Goal: Task Accomplishment & Management: Use online tool/utility

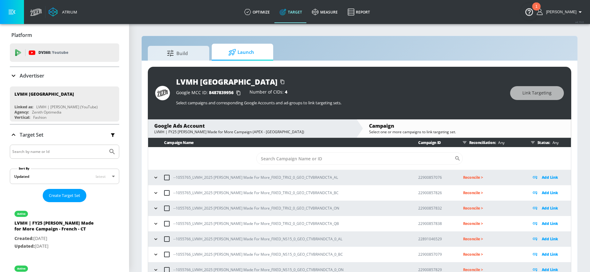
scroll to position [65, 0]
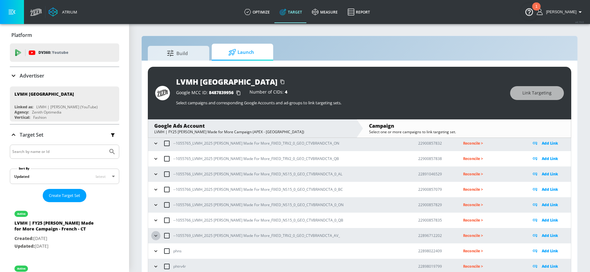
click at [157, 234] on icon "button" at bounding box center [156, 235] width 6 height 6
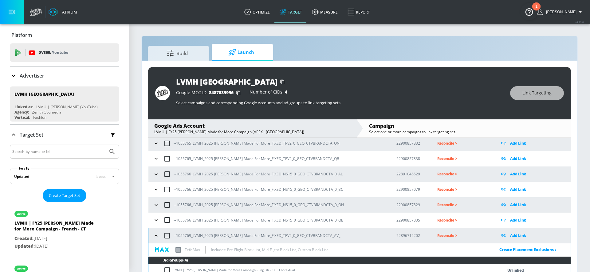
click at [156, 220] on icon "button" at bounding box center [156, 220] width 6 height 6
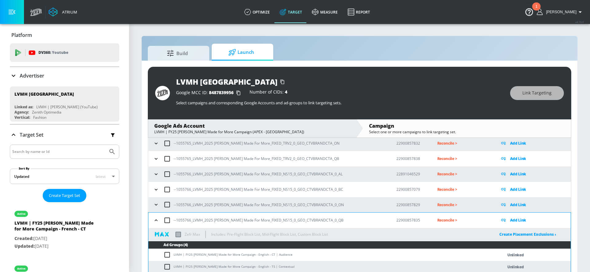
click at [157, 201] on button "button" at bounding box center [156, 204] width 9 height 9
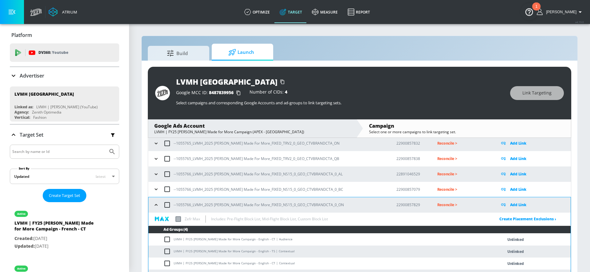
click at [157, 188] on icon "button" at bounding box center [156, 189] width 6 height 6
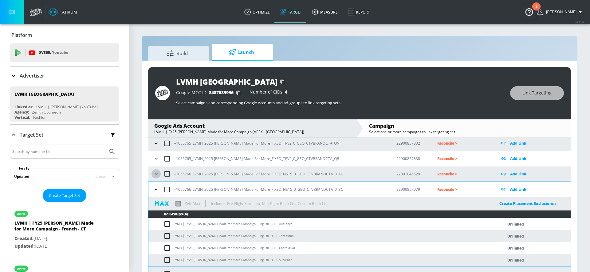
click at [157, 171] on icon "button" at bounding box center [156, 174] width 6 height 6
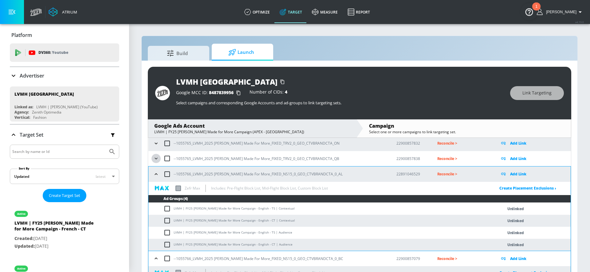
click at [157, 158] on icon "button" at bounding box center [156, 159] width 3 height 2
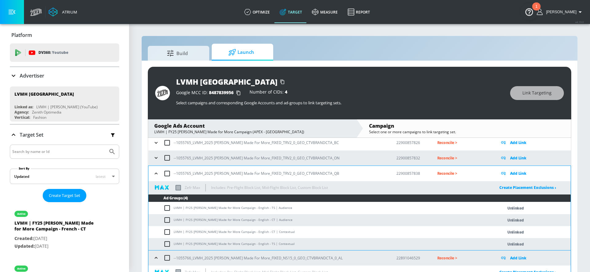
scroll to position [34, 0]
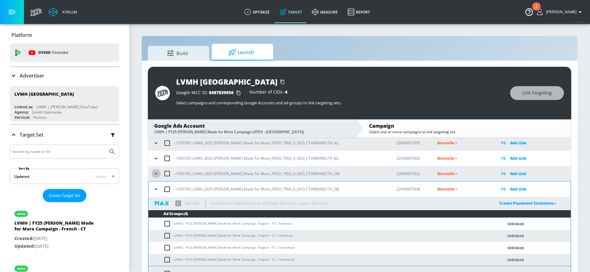
click at [157, 174] on icon "button" at bounding box center [156, 173] width 6 height 6
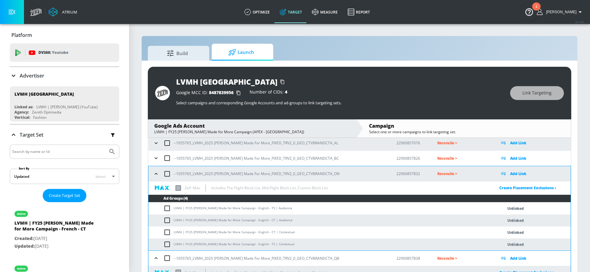
click at [155, 157] on icon "button" at bounding box center [156, 158] width 6 height 6
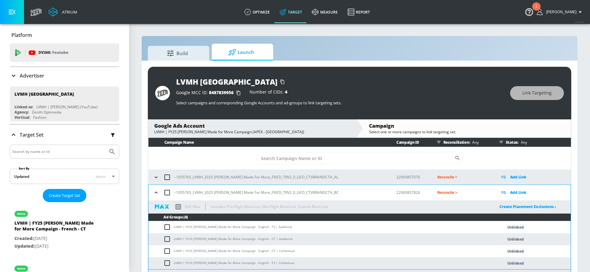
scroll to position [0, 0]
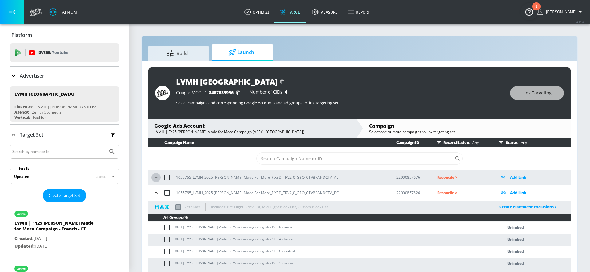
click at [158, 177] on icon "button" at bounding box center [156, 177] width 6 height 6
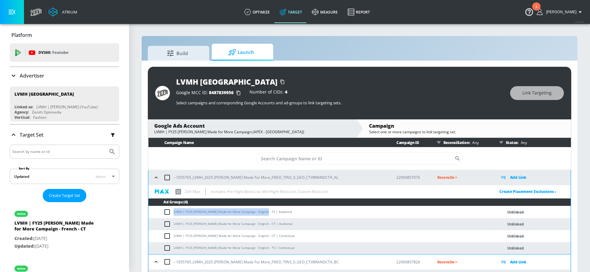
drag, startPoint x: 263, startPoint y: 212, endPoint x: 174, endPoint y: 209, distance: 88.9
click at [174, 209] on td "LVMH | FY25 Hennessy Made for More Campaign - English - TS | Audience" at bounding box center [320, 212] width 342 height 12
copy td "LVMH | FY25 Hennessy Made for More Campaign - English - TS"
click at [168, 210] on input "checkbox" at bounding box center [169, 211] width 10 height 7
checkbox input "true"
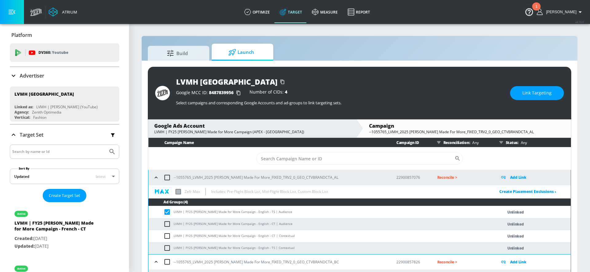
click at [169, 247] on input "checkbox" at bounding box center [169, 247] width 10 height 7
checkbox input "true"
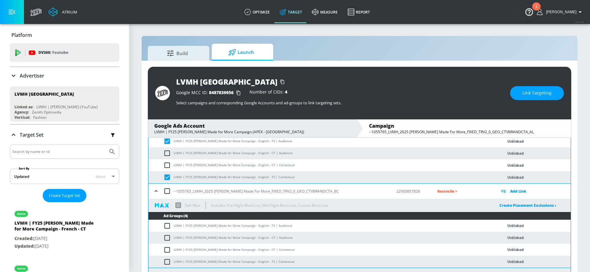
scroll to position [79, 0]
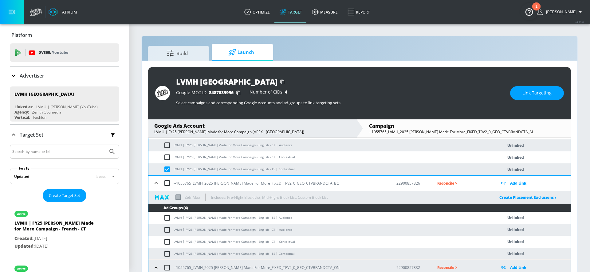
click at [168, 219] on input "checkbox" at bounding box center [169, 217] width 10 height 7
checkbox input "true"
click at [169, 254] on input "checkbox" at bounding box center [169, 253] width 10 height 7
checkbox input "true"
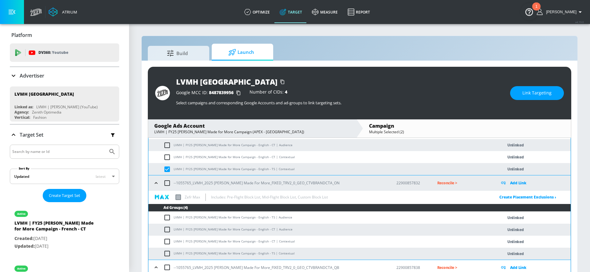
scroll to position [169, 0]
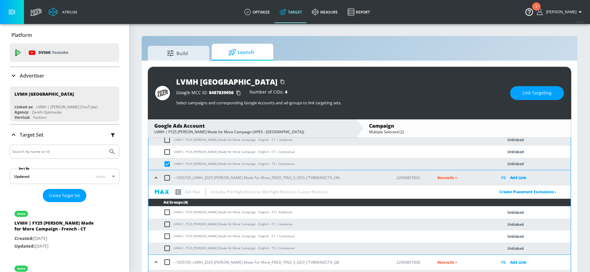
click at [169, 212] on input "checkbox" at bounding box center [169, 211] width 10 height 7
checkbox input "true"
click at [168, 248] on input "checkbox" at bounding box center [169, 247] width 10 height 7
checkbox input "true"
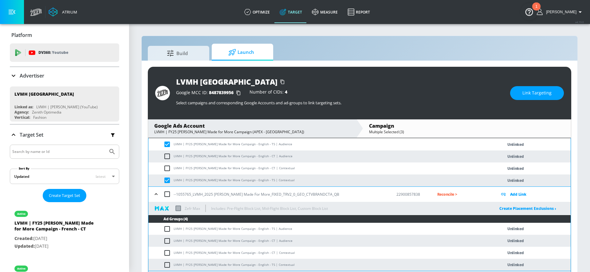
scroll to position [276, 0]
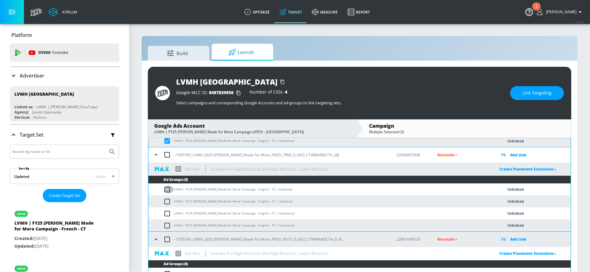
click at [167, 189] on input "checkbox" at bounding box center [169, 189] width 10 height 7
checkbox input "true"
click at [168, 226] on input "checkbox" at bounding box center [169, 225] width 10 height 7
checkbox input "true"
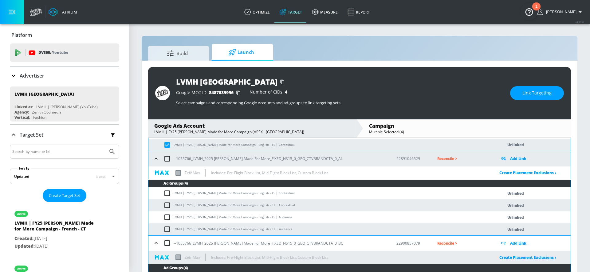
scroll to position [382, 0]
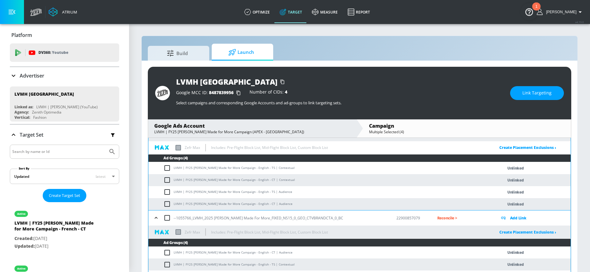
click at [167, 167] on input "checkbox" at bounding box center [169, 167] width 10 height 7
checkbox input "true"
click at [166, 193] on input "checkbox" at bounding box center [169, 191] width 10 height 7
checkbox input "true"
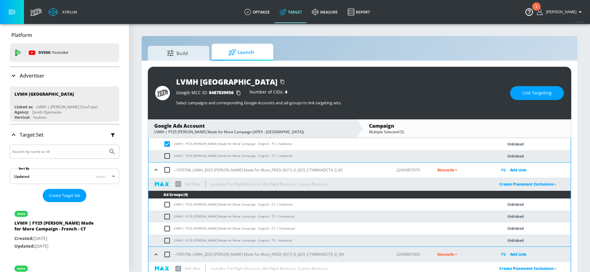
scroll to position [433, 0]
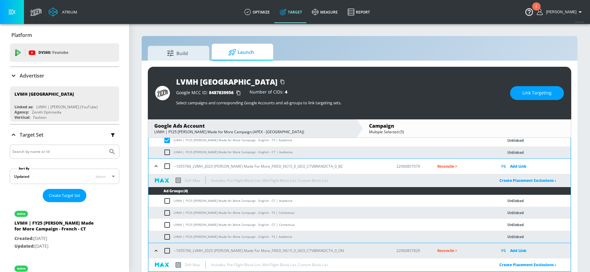
click at [165, 214] on input "checkbox" at bounding box center [169, 212] width 10 height 7
checkbox input "true"
click at [165, 235] on input "checkbox" at bounding box center [169, 236] width 10 height 7
checkbox input "true"
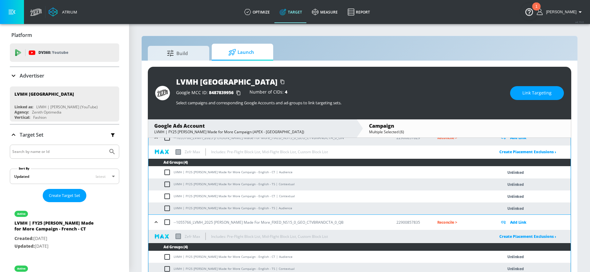
scroll to position [558, 0]
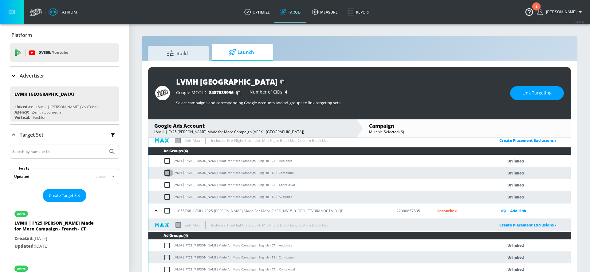
click at [168, 175] on input "checkbox" at bounding box center [169, 172] width 10 height 7
checkbox input "true"
click at [168, 193] on input "checkbox" at bounding box center [169, 196] width 10 height 7
checkbox input "true"
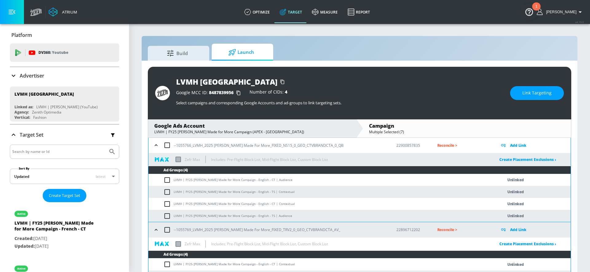
scroll to position [633, 0]
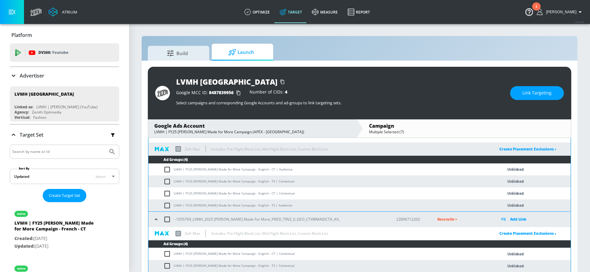
click at [168, 181] on input "checkbox" at bounding box center [169, 181] width 10 height 7
checkbox input "true"
click at [168, 205] on input "checkbox" at bounding box center [169, 205] width 10 height 7
checkbox input "true"
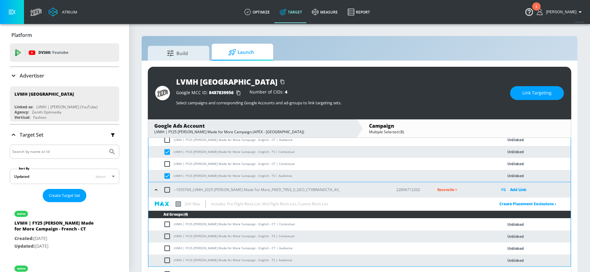
scroll to position [686, 0]
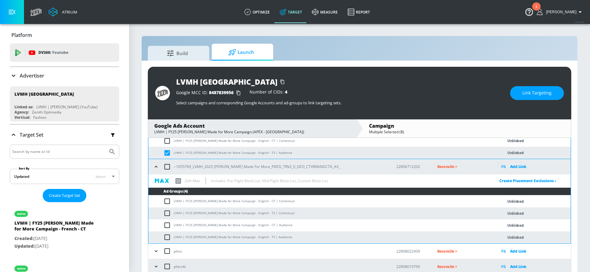
click at [157, 167] on icon "button" at bounding box center [156, 167] width 6 height 6
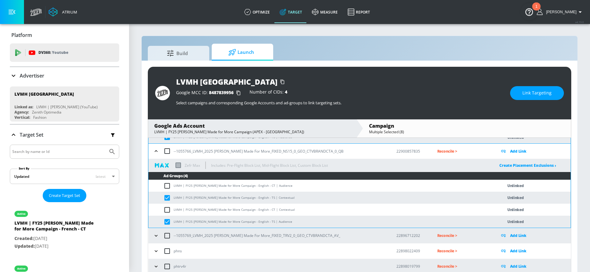
scroll to position [617, 0]
click at [527, 94] on span "Link Targeting" at bounding box center [537, 93] width 29 height 8
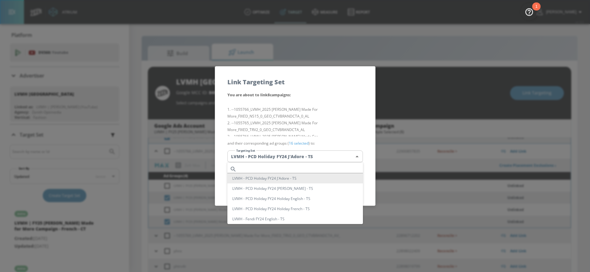
click at [293, 157] on body "Atrium optimize Target measure Report optimize Target measure Report v 4.19.0 A…" at bounding box center [295, 140] width 590 height 281
click at [287, 167] on input "text" at bounding box center [301, 169] width 124 height 8
paste input "LVMH | FY25 Hennessy Made for More Campaign - English - TS"
drag, startPoint x: 280, startPoint y: 168, endPoint x: 339, endPoint y: 169, distance: 59.4
click at [339, 169] on input "LVMH | FY25 Hennessy Made for More Campa" at bounding box center [301, 169] width 124 height 8
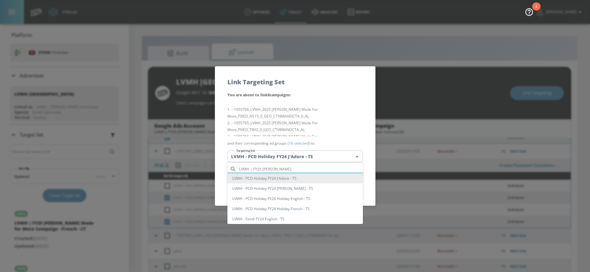
click at [323, 169] on input "LVMH | FY25 Hennessy" at bounding box center [301, 169] width 124 height 8
type input "LVMH | FY25 Hennessy"
click at [314, 121] on div at bounding box center [295, 136] width 590 height 272
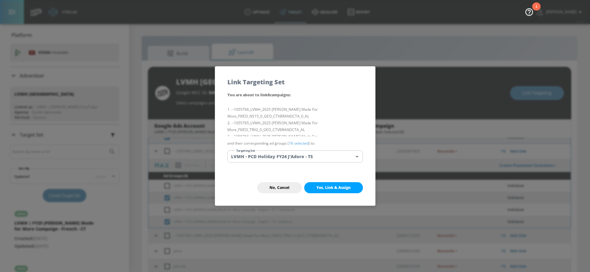
click at [297, 153] on body "Atrium optimize Target measure Report optimize Target measure Report v 4.19.0 A…" at bounding box center [295, 140] width 590 height 281
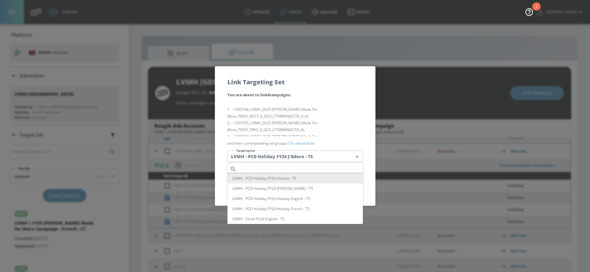
click at [282, 166] on input "text" at bounding box center [301, 169] width 124 height 8
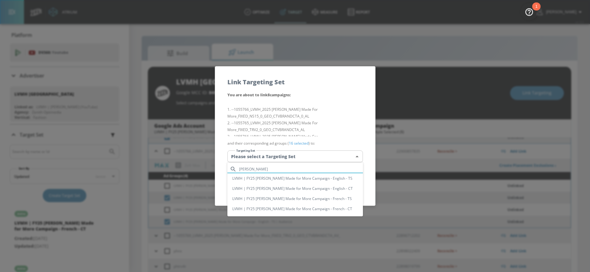
click at [273, 166] on input "henn" at bounding box center [301, 169] width 124 height 8
paste input "LVMH | FY25 Hennessy Made for More Campaign - English - TS"
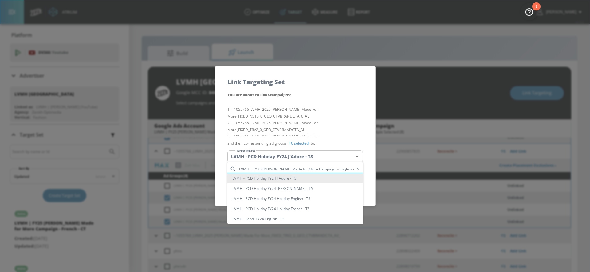
click at [298, 167] on input "LVMH | FY25 Hennessy Made for More Campaign - English - TS" at bounding box center [301, 169] width 124 height 8
type input "LVMH | FY25 Hennessy Made for More Campaign - English - T"
click at [294, 124] on div at bounding box center [295, 136] width 590 height 272
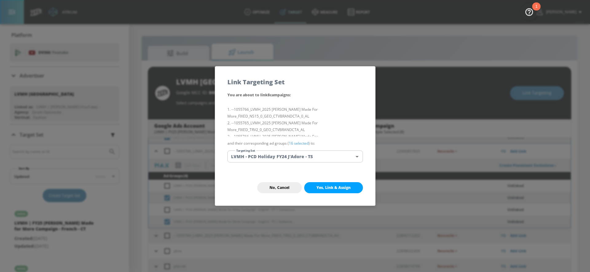
click at [298, 153] on body "Atrium optimize Target measure Report optimize Target measure Report v 4.19.0 A…" at bounding box center [295, 140] width 590 height 281
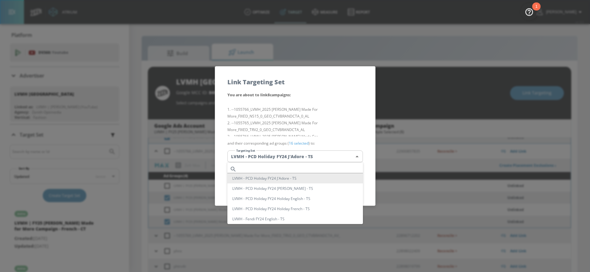
click at [284, 168] on input "text" at bounding box center [301, 169] width 124 height 8
click at [281, 121] on div at bounding box center [295, 136] width 590 height 272
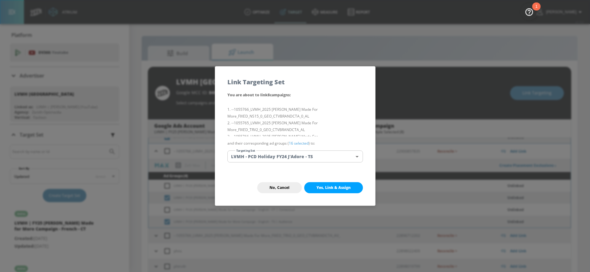
click at [260, 153] on body "Atrium optimize Target measure Report optimize Target measure Report v 4.19.0 A…" at bounding box center [295, 140] width 590 height 281
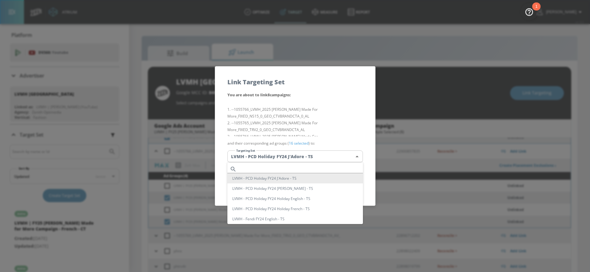
click at [268, 82] on div at bounding box center [295, 136] width 590 height 272
click at [350, 159] on body "Atrium optimize Target measure Report optimize Target measure Report v 4.19.0 A…" at bounding box center [295, 140] width 590 height 281
click at [278, 170] on input "text" at bounding box center [301, 169] width 124 height 8
paste input "LVMH | FY25 Hennessy Made for More Campaign - English - TS"
type input "LVMH | FY25 Hennessy Made for More Campaign - English - TS"
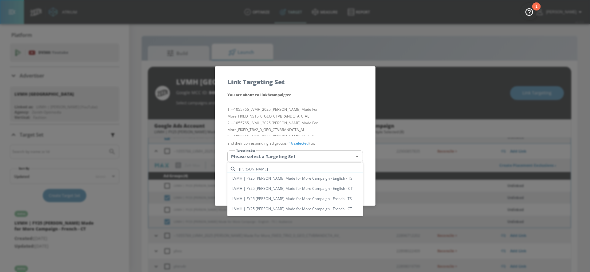
paste input "LVMH | FY25 Hennessy Made for More Campaign - English - TS"
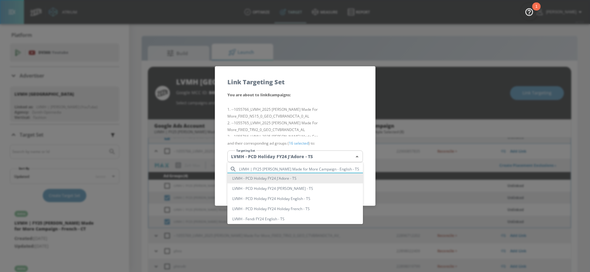
click at [289, 166] on input "LVMH | FY25 Hennessy Made for More Campaign - English - TS" at bounding box center [301, 169] width 124 height 8
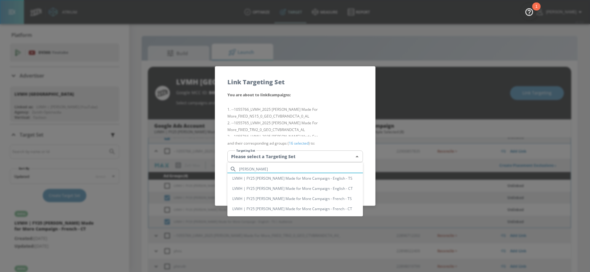
type input "henn"
click at [292, 177] on li "LVMH | FY25 Hennessy Made for More Campaign - English - TS" at bounding box center [296, 178] width 136 height 10
type input "b3faea31-b82e-4eab-bdd3-966af37c20bf"
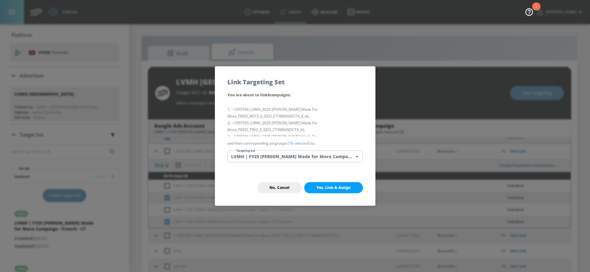
click at [296, 112] on li "--1055766_LVMH_2025 Hennessy Made For More_FIXED_NS15_0_GEO_CTVBRANDCTA_0_AL" at bounding box center [296, 113] width 136 height 14
click at [336, 187] on span "Yes, Link & Assign" at bounding box center [334, 187] width 34 height 5
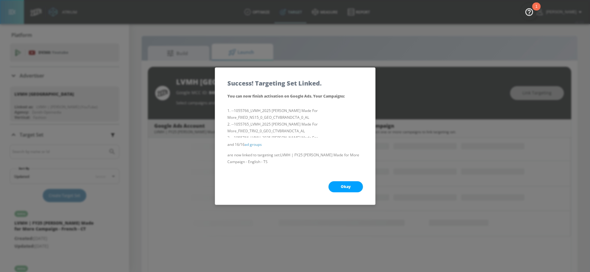
scroll to position [98, 0]
click at [336, 185] on button "Okay" at bounding box center [346, 186] width 34 height 11
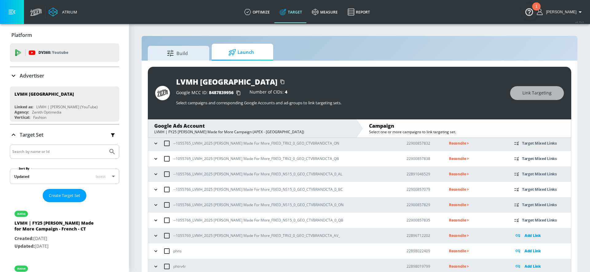
scroll to position [9, 0]
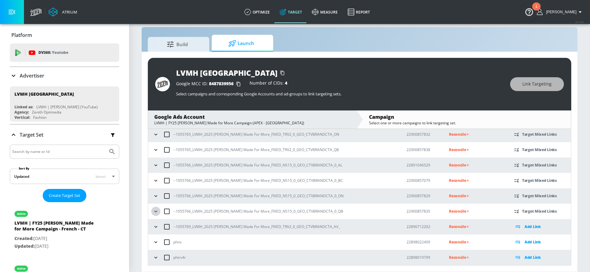
click at [155, 210] on icon "button" at bounding box center [156, 211] width 6 height 6
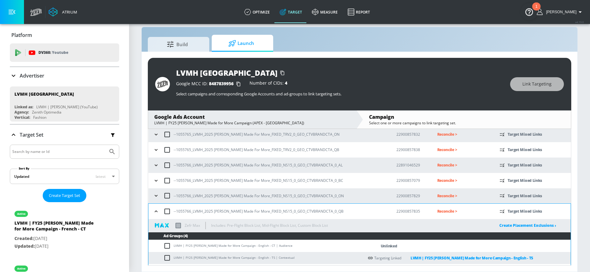
click at [156, 196] on icon "button" at bounding box center [156, 196] width 3 height 2
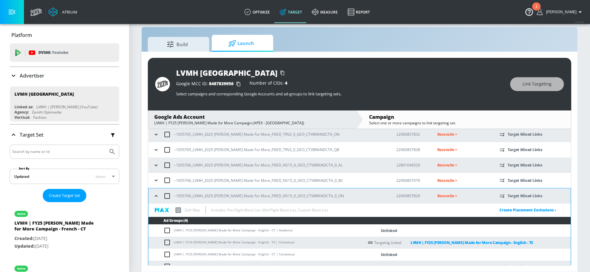
click at [156, 181] on icon "button" at bounding box center [156, 180] width 6 height 6
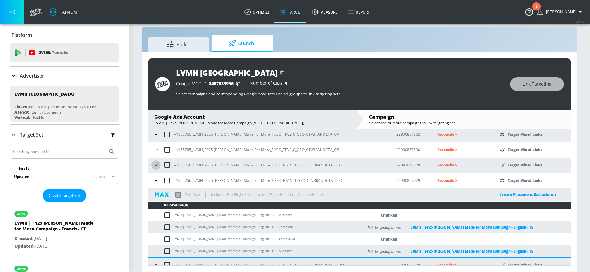
click at [155, 162] on icon "button" at bounding box center [156, 165] width 6 height 6
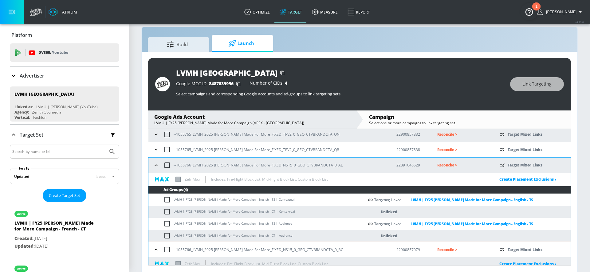
click at [155, 149] on icon "button" at bounding box center [156, 149] width 6 height 6
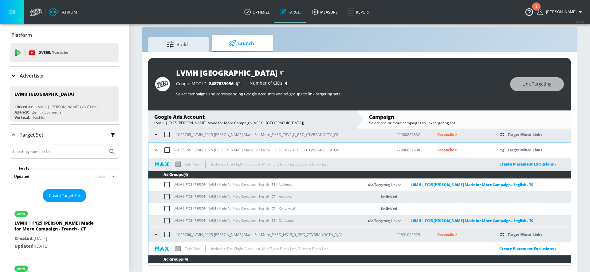
scroll to position [28, 0]
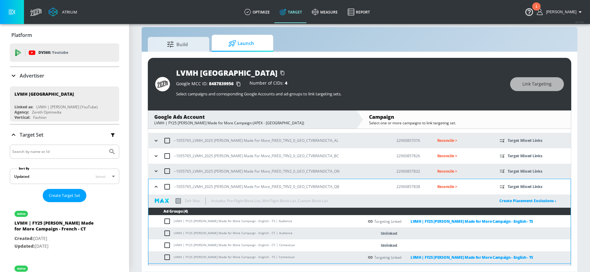
click at [159, 170] on icon "button" at bounding box center [156, 171] width 6 height 6
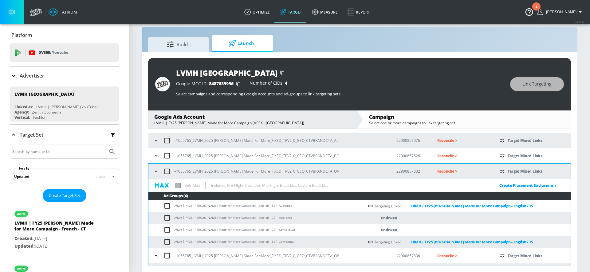
click at [158, 158] on icon "button" at bounding box center [156, 156] width 6 height 6
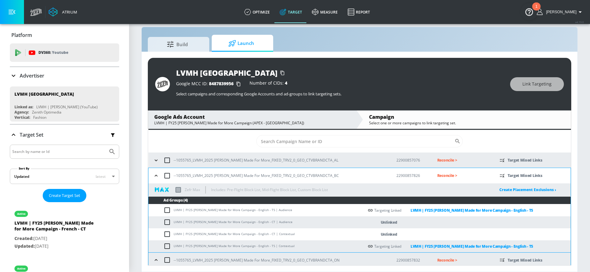
scroll to position [0, 0]
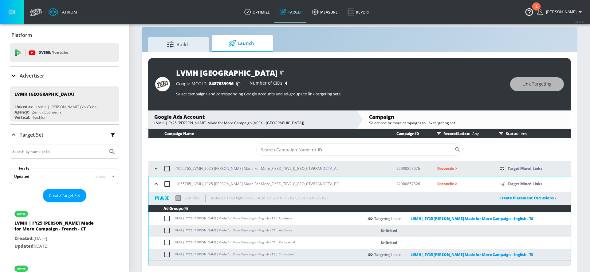
click at [157, 170] on icon "button" at bounding box center [156, 168] width 6 height 6
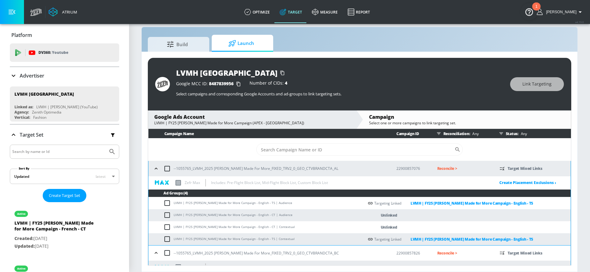
scroll to position [242, 0]
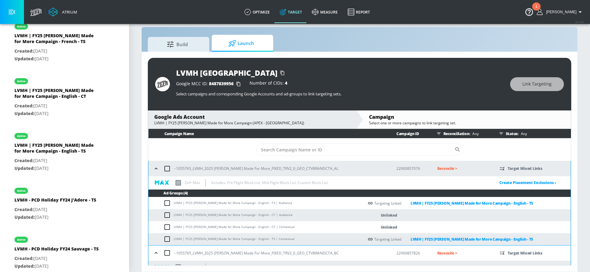
click at [248, 212] on td "LVMH | FY25 Hennessy Made for More Campaign - English - CT | Audience" at bounding box center [257, 215] width 216 height 12
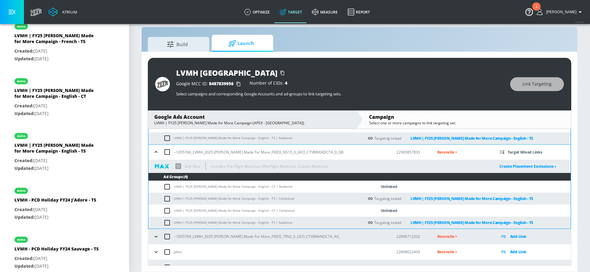
scroll to position [617, 0]
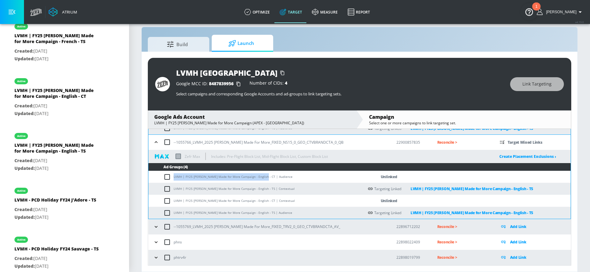
drag, startPoint x: 263, startPoint y: 176, endPoint x: 174, endPoint y: 176, distance: 89.2
click at [174, 176] on td "LVMH | FY25 Hennessy Made for More Campaign - English - CT | Audience" at bounding box center [257, 177] width 216 height 12
copy td "LVMH | FY25 Hennessy Made for More Campaign - English - CT"
click at [169, 203] on input "checkbox" at bounding box center [169, 200] width 10 height 7
checkbox input "true"
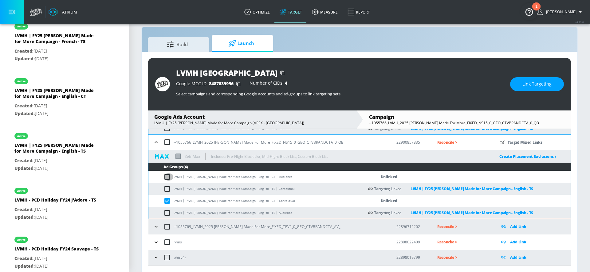
click at [169, 179] on input "checkbox" at bounding box center [169, 176] width 10 height 7
checkbox input "true"
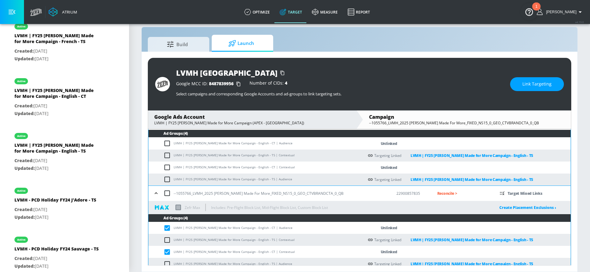
scroll to position [558, 0]
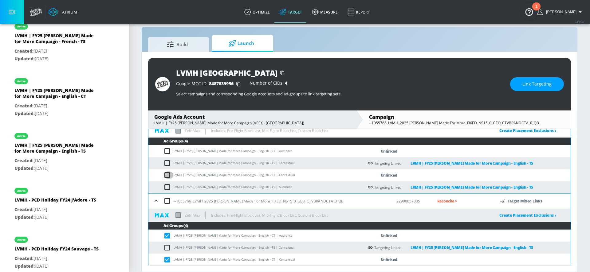
click at [166, 174] on input "checkbox" at bounding box center [169, 174] width 10 height 7
checkbox input "true"
click at [165, 153] on input "checkbox" at bounding box center [169, 150] width 10 height 7
checkbox input "true"
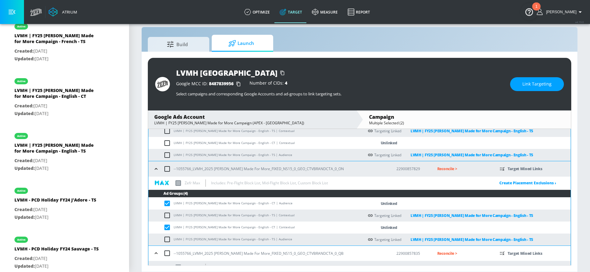
scroll to position [475, 0]
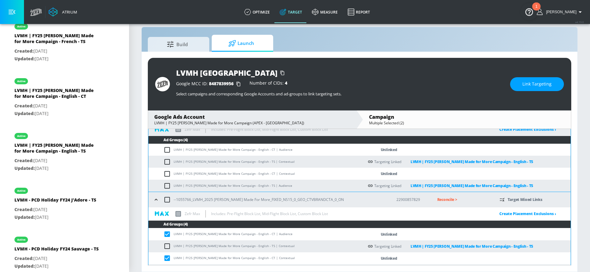
click at [167, 173] on input "checkbox" at bounding box center [169, 173] width 10 height 7
checkbox input "true"
click at [166, 150] on input "checkbox" at bounding box center [169, 149] width 10 height 7
checkbox input "true"
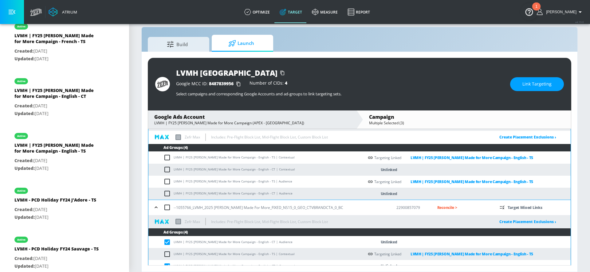
scroll to position [379, 0]
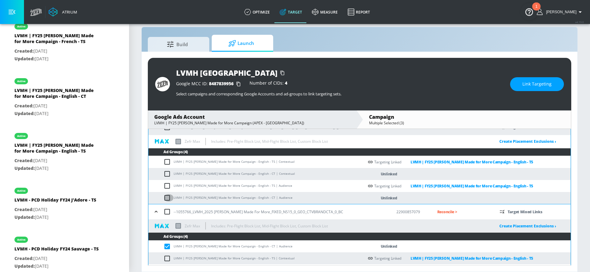
click at [168, 198] on input "checkbox" at bounding box center [169, 197] width 10 height 7
checkbox input "true"
click at [166, 173] on input "checkbox" at bounding box center [169, 173] width 10 height 7
checkbox input "true"
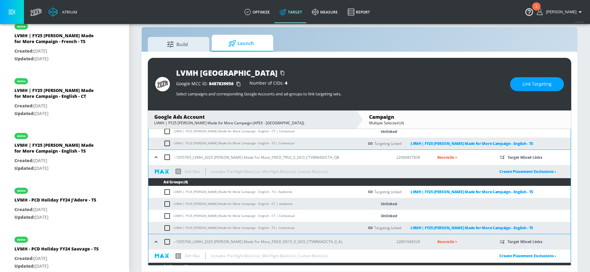
scroll to position [259, 0]
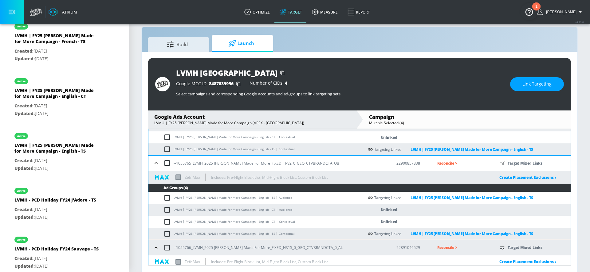
click at [166, 220] on input "checkbox" at bounding box center [169, 221] width 10 height 7
checkbox input "true"
click at [166, 212] on input "checkbox" at bounding box center [169, 209] width 10 height 7
checkbox input "true"
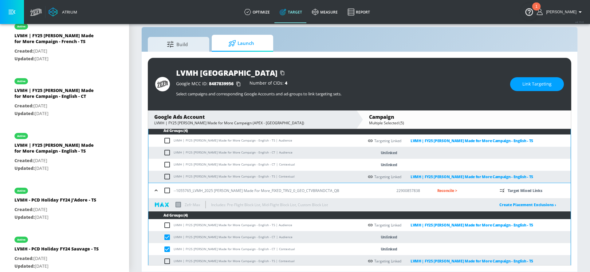
scroll to position [199, 0]
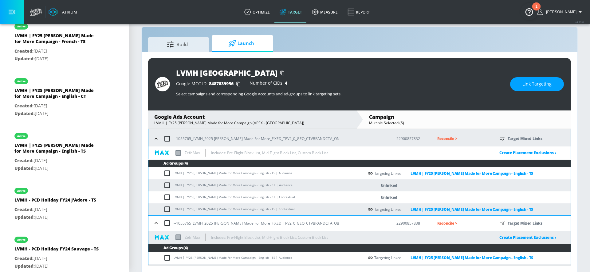
click at [167, 197] on input "checkbox" at bounding box center [169, 196] width 10 height 7
checkbox input "true"
click at [167, 188] on input "checkbox" at bounding box center [169, 184] width 10 height 7
checkbox input "true"
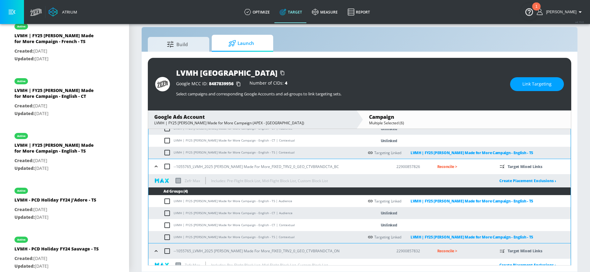
scroll to position [80, 0]
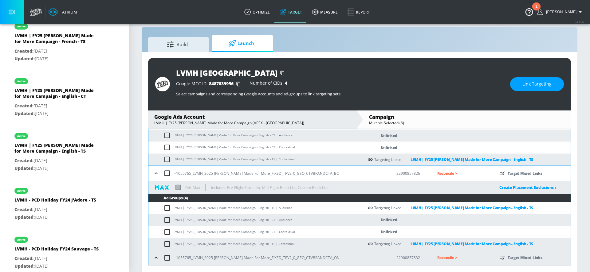
click at [166, 229] on input "checkbox" at bounding box center [169, 231] width 10 height 7
checkbox input "true"
click at [166, 221] on input "checkbox" at bounding box center [169, 219] width 10 height 7
checkbox input "true"
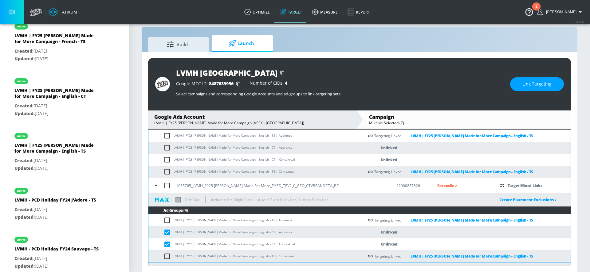
scroll to position [60, 0]
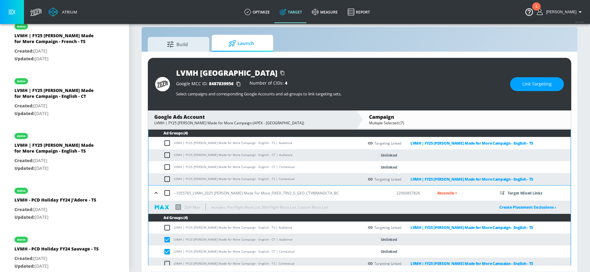
click at [166, 165] on input "checkbox" at bounding box center [169, 166] width 10 height 7
checkbox input "true"
click at [166, 157] on input "checkbox" at bounding box center [169, 154] width 10 height 7
checkbox input "true"
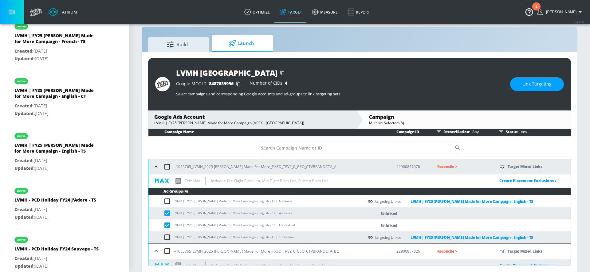
scroll to position [0, 0]
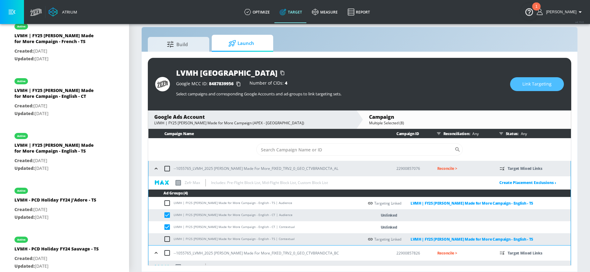
click at [532, 79] on button "Link Targeting" at bounding box center [537, 84] width 54 height 14
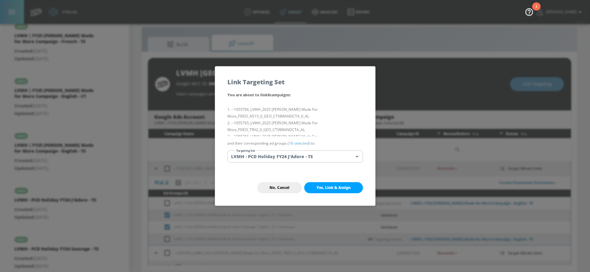
click at [312, 157] on body "Atrium optimize Target measure Report optimize Target measure Report v 4.19.0 A…" at bounding box center [295, 131] width 590 height 281
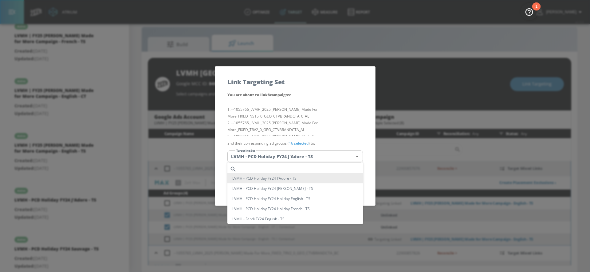
click at [285, 166] on input "text" at bounding box center [301, 169] width 124 height 8
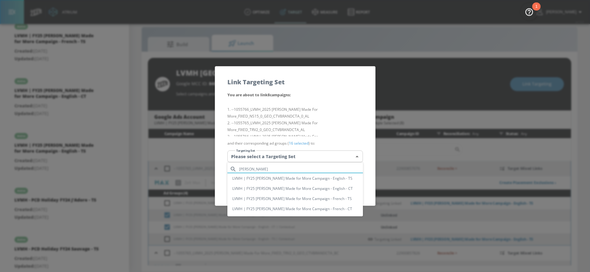
type input "henn"
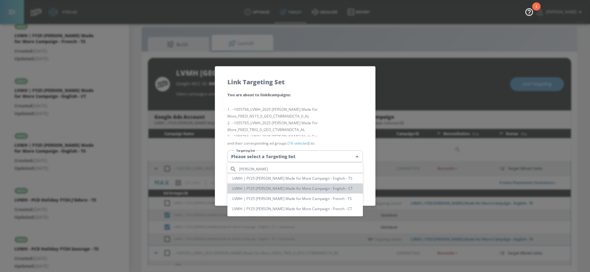
click at [301, 186] on li "LVMH | FY25 Hennessy Made for More Campaign - English - CT" at bounding box center [296, 188] width 136 height 10
type input "a5b57a82-d681-4a68-bc60-5cdb7c51fdc6"
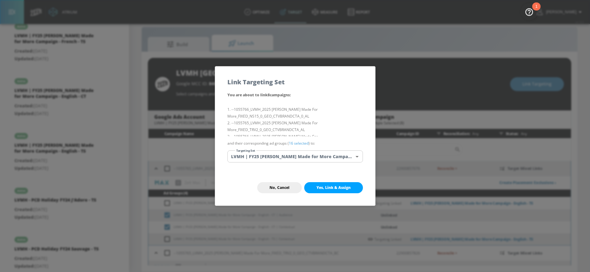
click at [300, 119] on li "--1055766_LVMH_2025 Hennessy Made For More_FIXED_NS15_0_GEO_CTVBRANDCTA_0_AL" at bounding box center [296, 113] width 136 height 14
click at [326, 180] on div "No, Cancel Yes, Link & Assign" at bounding box center [295, 188] width 160 height 36
click at [326, 183] on button "Yes, Link & Assign" at bounding box center [333, 187] width 59 height 11
checkbox input "false"
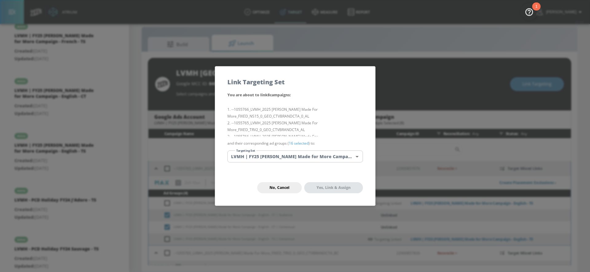
checkbox input "false"
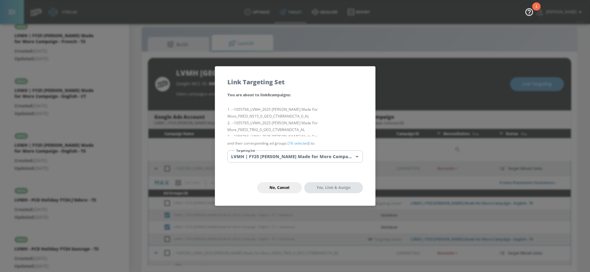
checkbox input "false"
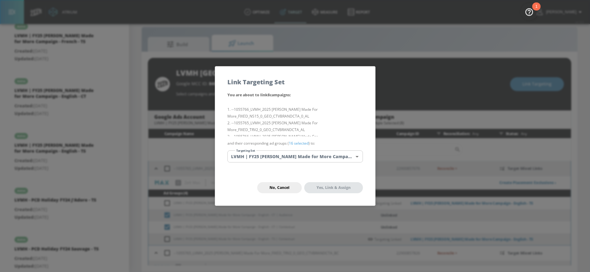
checkbox input "false"
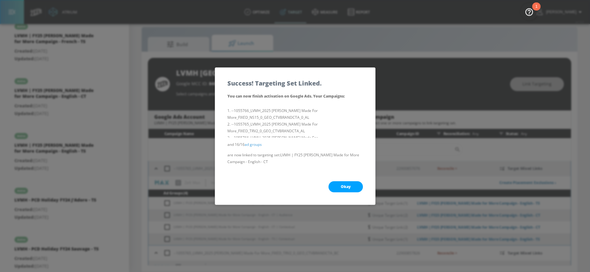
click at [336, 186] on button "Okay" at bounding box center [346, 186] width 34 height 11
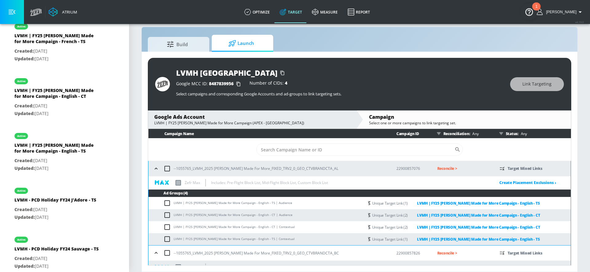
click at [320, 212] on td "LVMH | FY25 Hennessy Made for More Campaign - English - CT | Audience" at bounding box center [257, 215] width 216 height 12
click at [509, 182] on link "Create Placement Exclusions ›" at bounding box center [528, 182] width 57 height 5
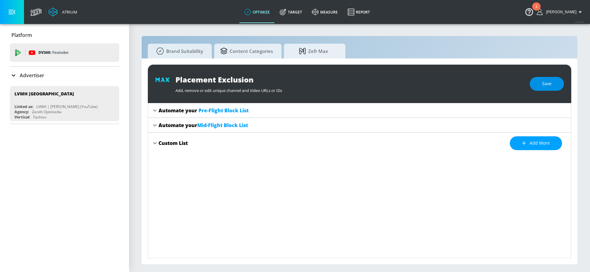
click at [538, 86] on button "Save" at bounding box center [547, 84] width 34 height 14
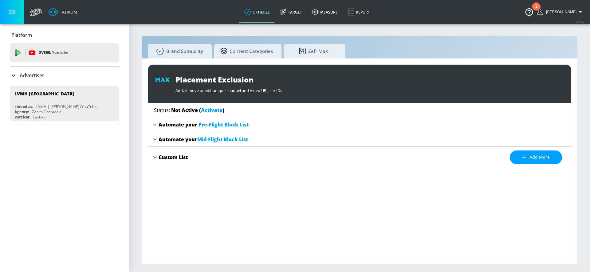
click at [210, 106] on div "Status: Not Active ( Activate )" at bounding box center [362, 110] width 417 height 14
click at [210, 109] on link "Activate" at bounding box center [212, 110] width 22 height 7
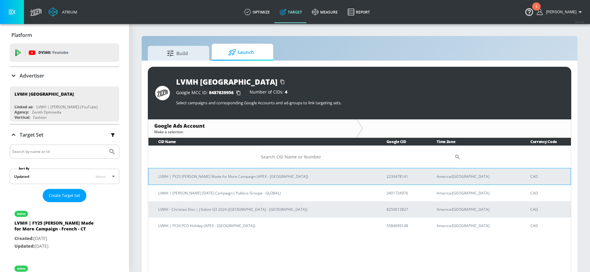
click at [223, 174] on p "LVMH | FY25 Hennessy Made for More Campaign (APEX - Canada)" at bounding box center [265, 176] width 214 height 6
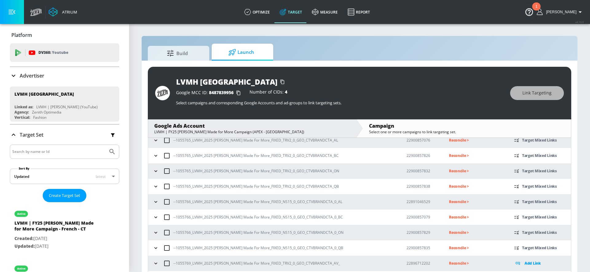
scroll to position [65, 0]
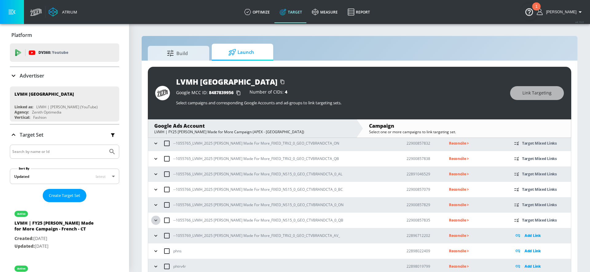
click at [154, 220] on icon "button" at bounding box center [156, 220] width 6 height 6
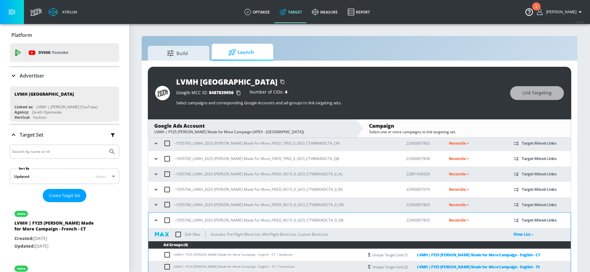
click at [154, 205] on icon "button" at bounding box center [156, 204] width 6 height 6
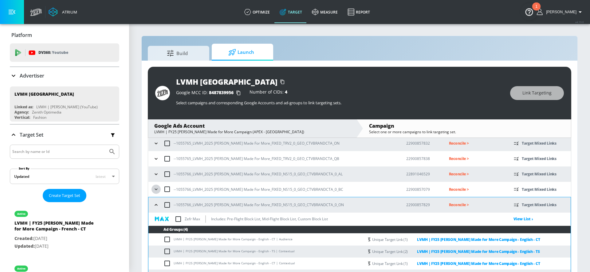
click at [155, 189] on icon "button" at bounding box center [156, 189] width 6 height 6
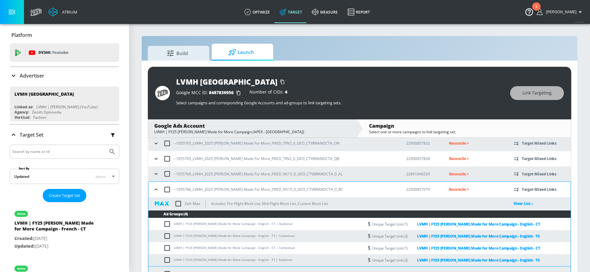
click at [155, 175] on icon "button" at bounding box center [156, 174] width 6 height 6
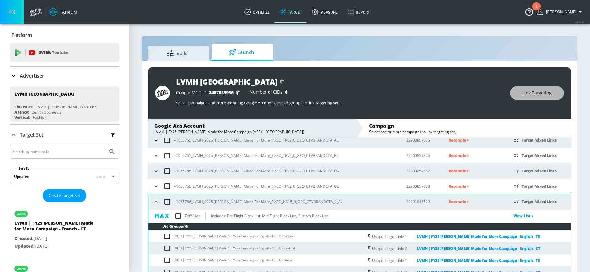
scroll to position [36, 0]
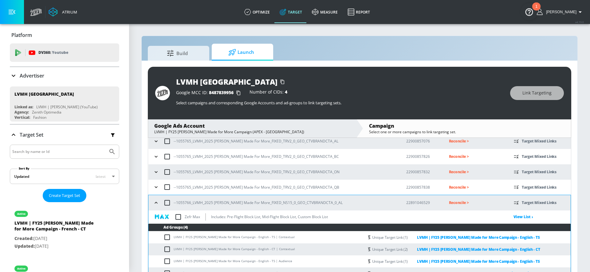
click at [155, 174] on div "--1055765_LVMH_2025 Hennessy Made For More_FIXED_TRV2_0_GEO_CTVBRANDCTA_ON" at bounding box center [274, 171] width 245 height 13
click at [157, 187] on icon "button" at bounding box center [156, 187] width 6 height 6
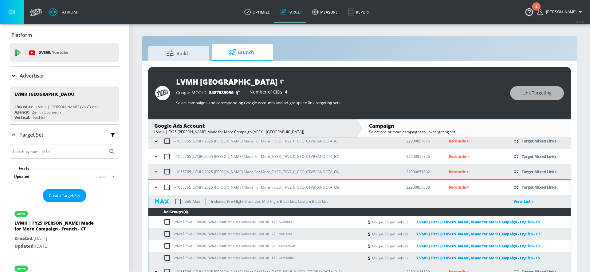
click at [157, 174] on icon "button" at bounding box center [156, 172] width 6 height 6
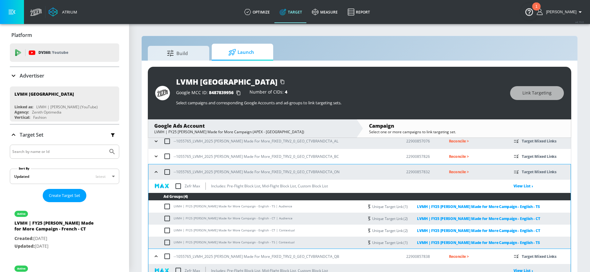
scroll to position [18, 0]
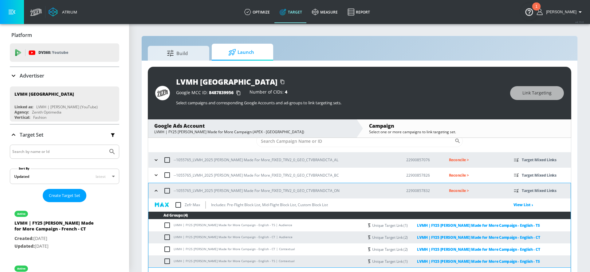
click at [157, 174] on icon "button" at bounding box center [156, 175] width 6 height 6
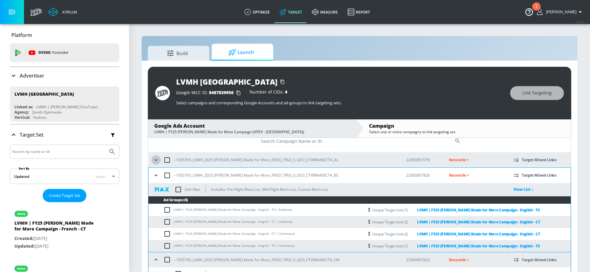
click at [156, 160] on icon "button" at bounding box center [156, 160] width 6 height 6
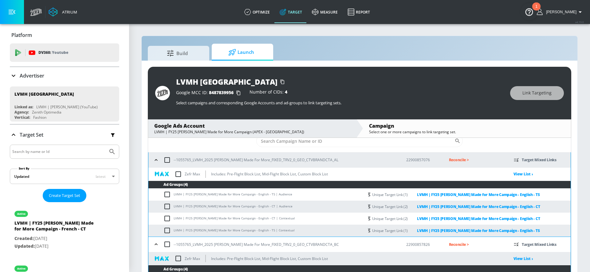
click at [178, 174] on input "checkbox" at bounding box center [178, 174] width 13 height 13
checkbox input "true"
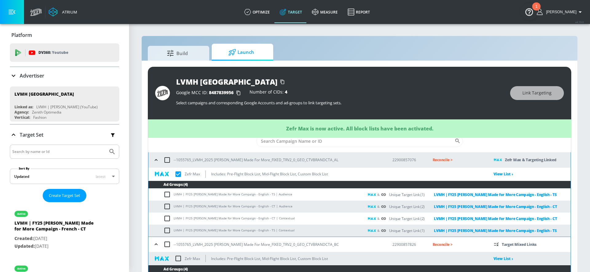
click at [156, 160] on icon "button" at bounding box center [156, 160] width 6 height 6
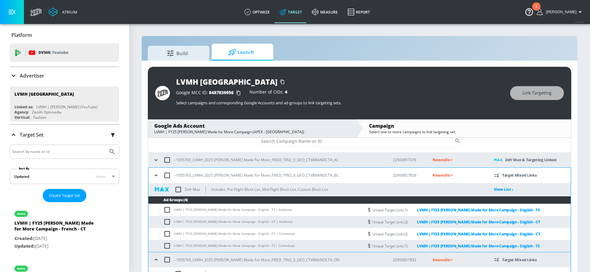
click at [177, 187] on input "checkbox" at bounding box center [178, 189] width 13 height 13
checkbox input "true"
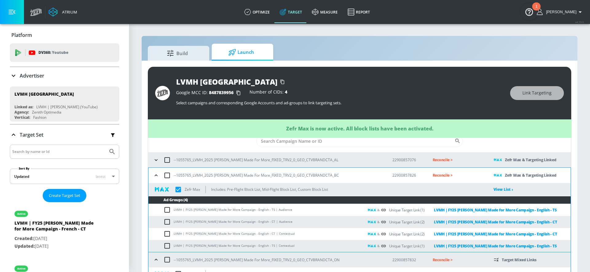
click at [154, 176] on icon "button" at bounding box center [156, 175] width 6 height 6
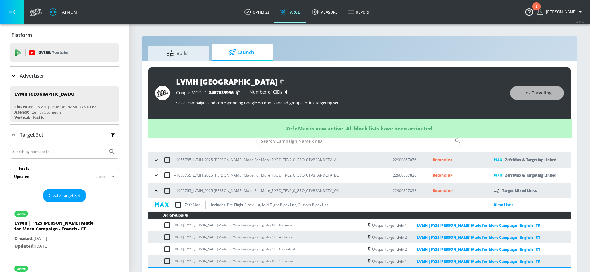
click at [177, 204] on input "checkbox" at bounding box center [178, 204] width 13 height 13
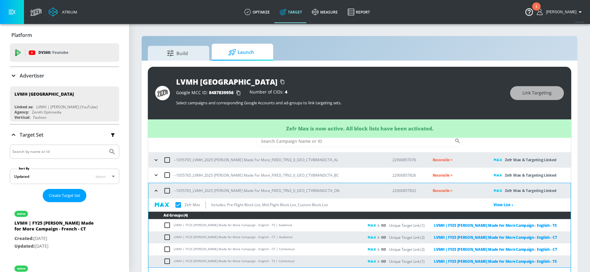
checkbox input "true"
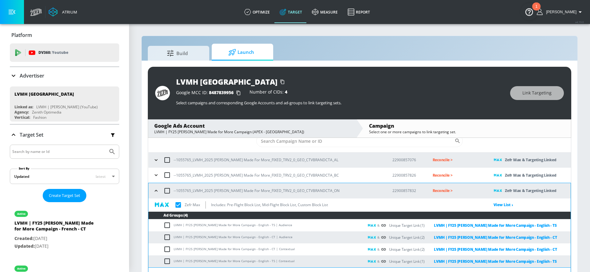
click at [157, 195] on div "--1055765_LVMH_2025 Hennessy Made For More_FIXED_TRV2_0_GEO_CTVBRANDCTA_ON" at bounding box center [267, 190] width 231 height 13
click at [157, 192] on icon "button" at bounding box center [156, 191] width 6 height 6
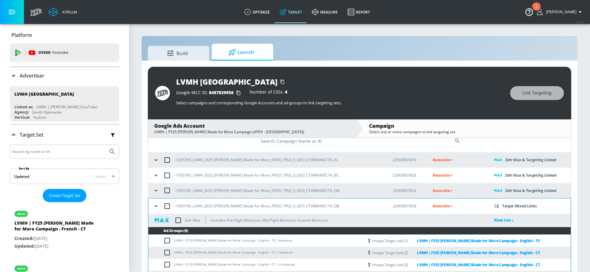
click at [178, 221] on input "checkbox" at bounding box center [178, 220] width 13 height 13
checkbox input "true"
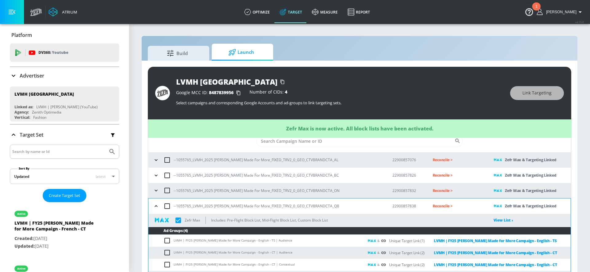
click at [158, 205] on icon "button" at bounding box center [156, 206] width 6 height 6
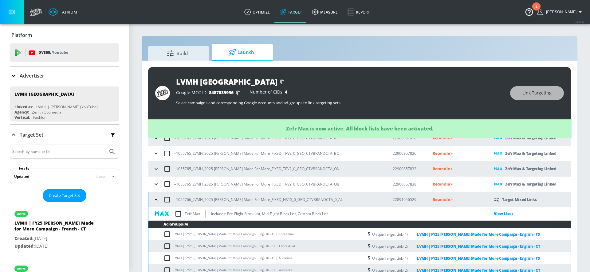
scroll to position [64, 0]
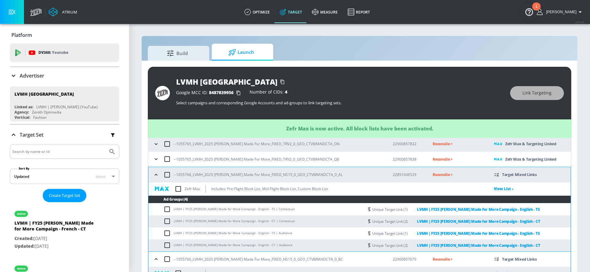
click at [179, 189] on input "checkbox" at bounding box center [178, 188] width 13 height 13
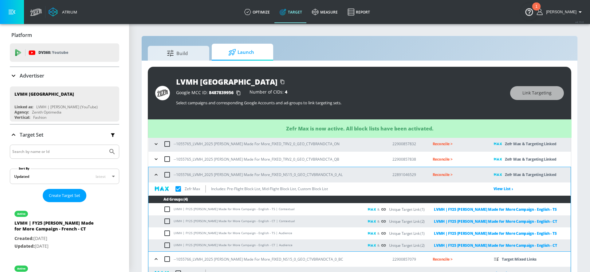
checkbox input "true"
click at [156, 176] on icon "button" at bounding box center [156, 175] width 6 height 6
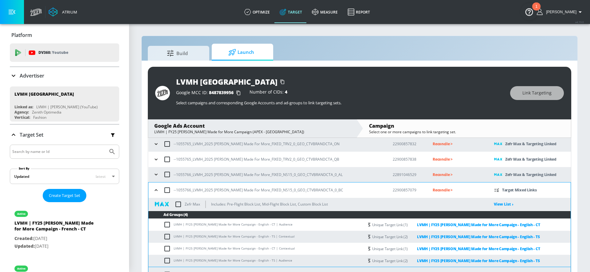
click at [178, 202] on input "checkbox" at bounding box center [178, 204] width 13 height 13
checkbox input "true"
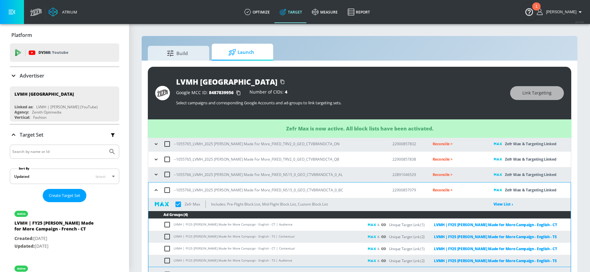
click at [155, 189] on icon "button" at bounding box center [156, 190] width 6 height 6
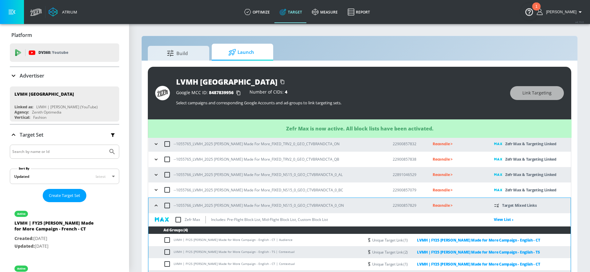
click at [181, 222] on input "checkbox" at bounding box center [178, 219] width 13 height 13
checkbox input "true"
click at [156, 203] on icon "button" at bounding box center [156, 205] width 6 height 6
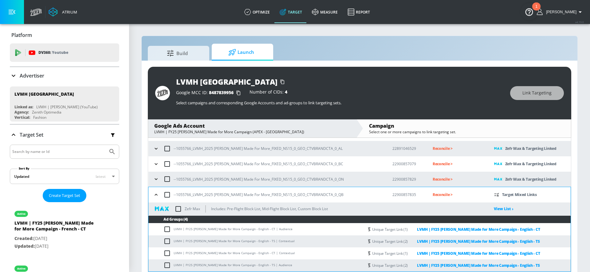
scroll to position [95, 0]
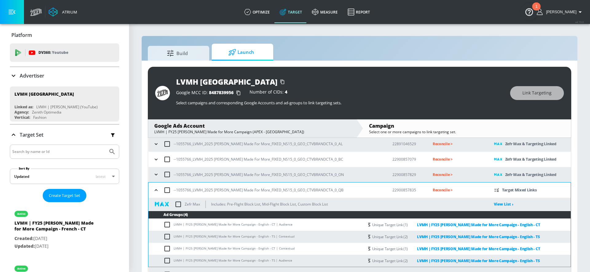
click at [178, 203] on input "checkbox" at bounding box center [178, 204] width 13 height 13
checkbox input "true"
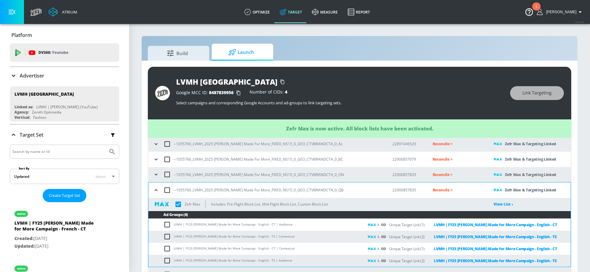
click at [159, 190] on button "button" at bounding box center [156, 189] width 9 height 9
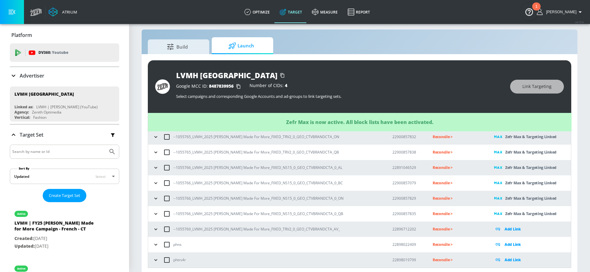
scroll to position [9, 0]
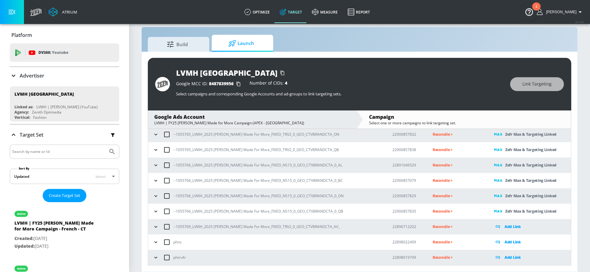
click at [313, 190] on div "--1055766_LVMH_2025 Hennessy Made For More_FIXED_NS15_0_GEO_CTVBRANDCTA_0_ON" at bounding box center [267, 195] width 232 height 13
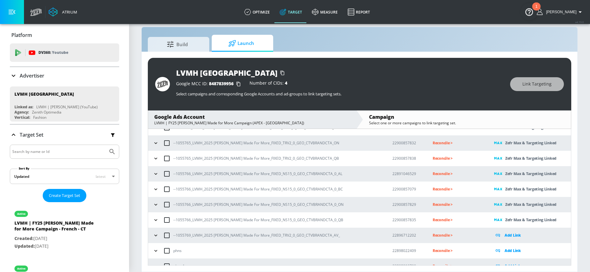
scroll to position [0, 0]
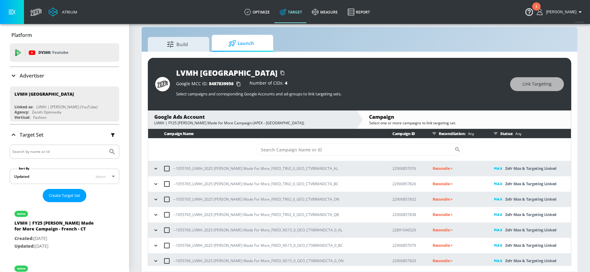
click at [260, 176] on td "--1055765_LVMH_2025 Hennessy Made For More_FIXED_TRV2_0_GEO_CTVBRANDCTA_BC" at bounding box center [265, 183] width 235 height 15
